Goal: Complete application form

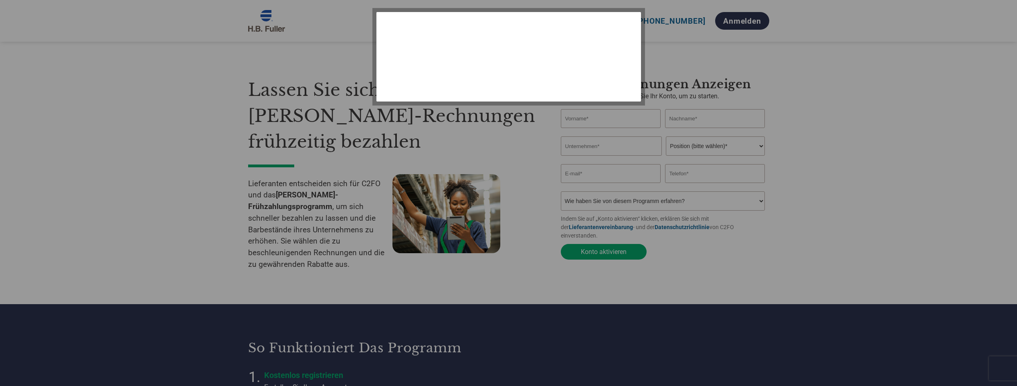
select select "de"
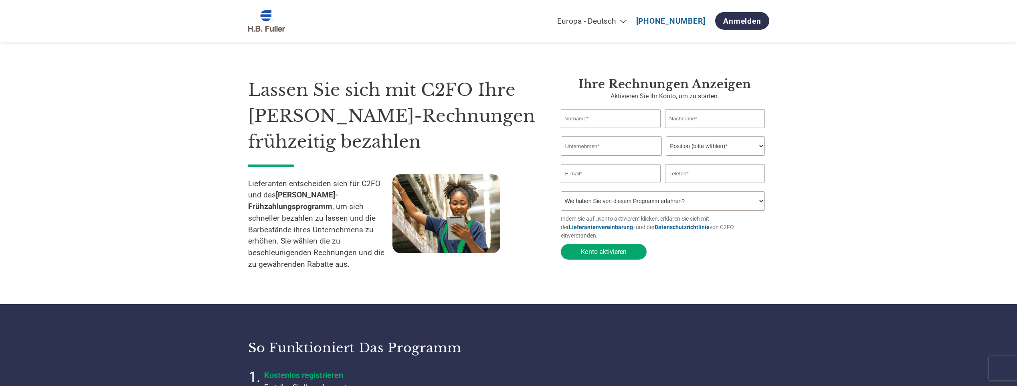
click at [594, 118] on input "text" at bounding box center [611, 118] width 100 height 19
type input "[PERSON_NAME]"
type input "Schreiner"
type input "Ge-[PERSON_NAME] u. Co. GmbH"
type input "[EMAIL_ADDRESS][DOMAIN_NAME]"
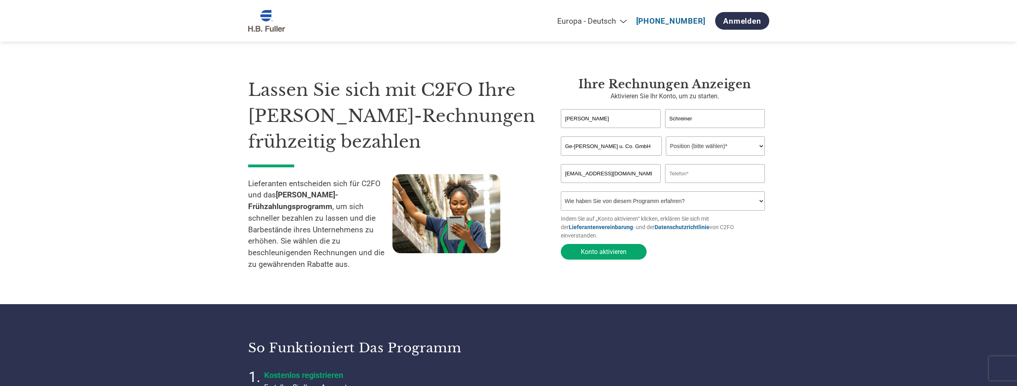
type input "06145958213"
click at [678, 145] on select "Position (bitte wählen)* Finanzvorstand Finanzkontrolleur Kreditmanager Finanzc…" at bounding box center [715, 145] width 99 height 19
select select "ACCOUNTING"
click at [666, 137] on select "Position (bitte wählen)* Finanzvorstand Finanzkontrolleur Kreditmanager Finanzc…" at bounding box center [715, 145] width 99 height 19
click at [755, 204] on select "Wie haben Sie von diesem Programm erfahren? Ich habe einen Brief erhalten E-Mai…" at bounding box center [663, 200] width 204 height 19
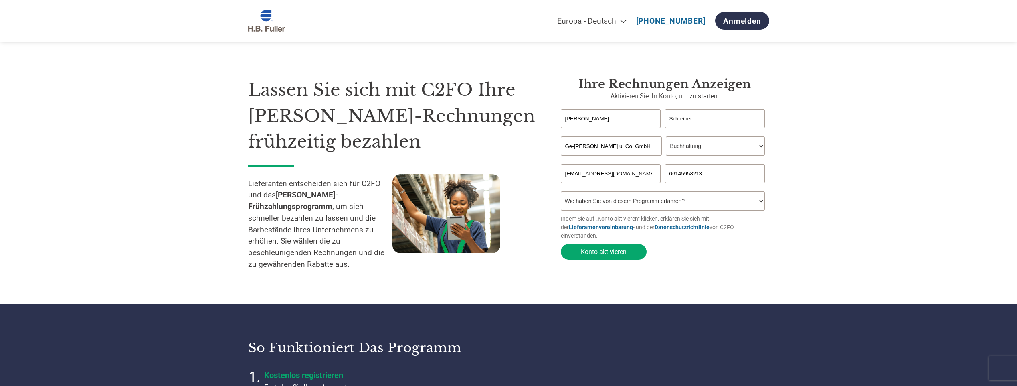
select select "Email"
click at [561, 194] on select "Wie haben Sie von diesem Programm erfahren? Ich habe einen Brief erhalten E-Mai…" at bounding box center [663, 200] width 204 height 19
click at [587, 246] on button "Konto aktivieren" at bounding box center [604, 252] width 86 height 16
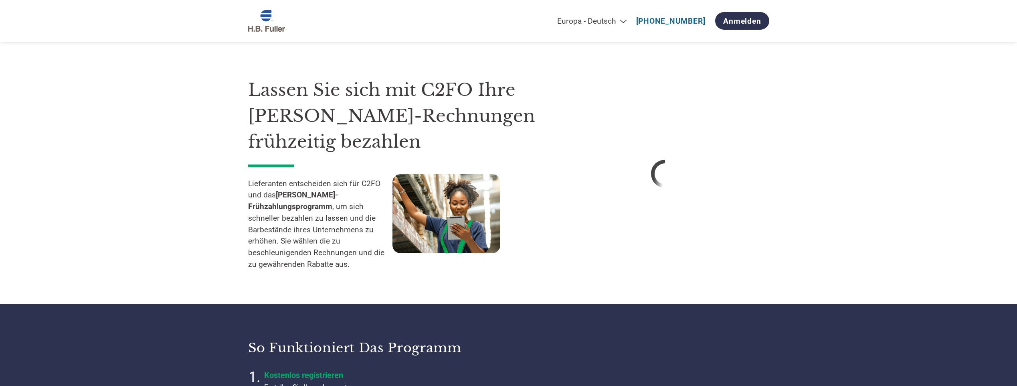
select select "de"
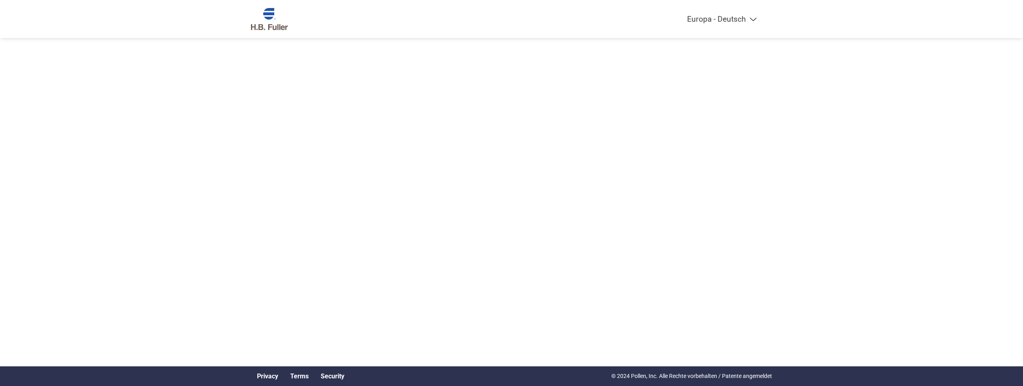
select select "de"
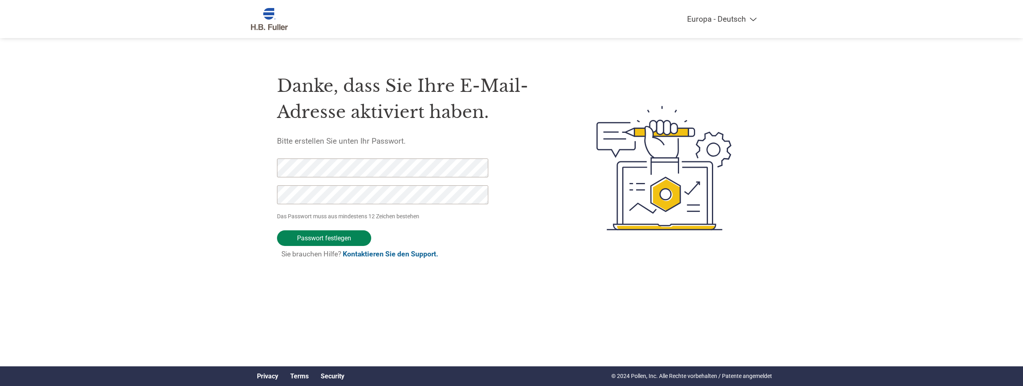
click at [325, 240] on input "Passwort festlegen" at bounding box center [324, 238] width 94 height 16
